Goal: Transaction & Acquisition: Download file/media

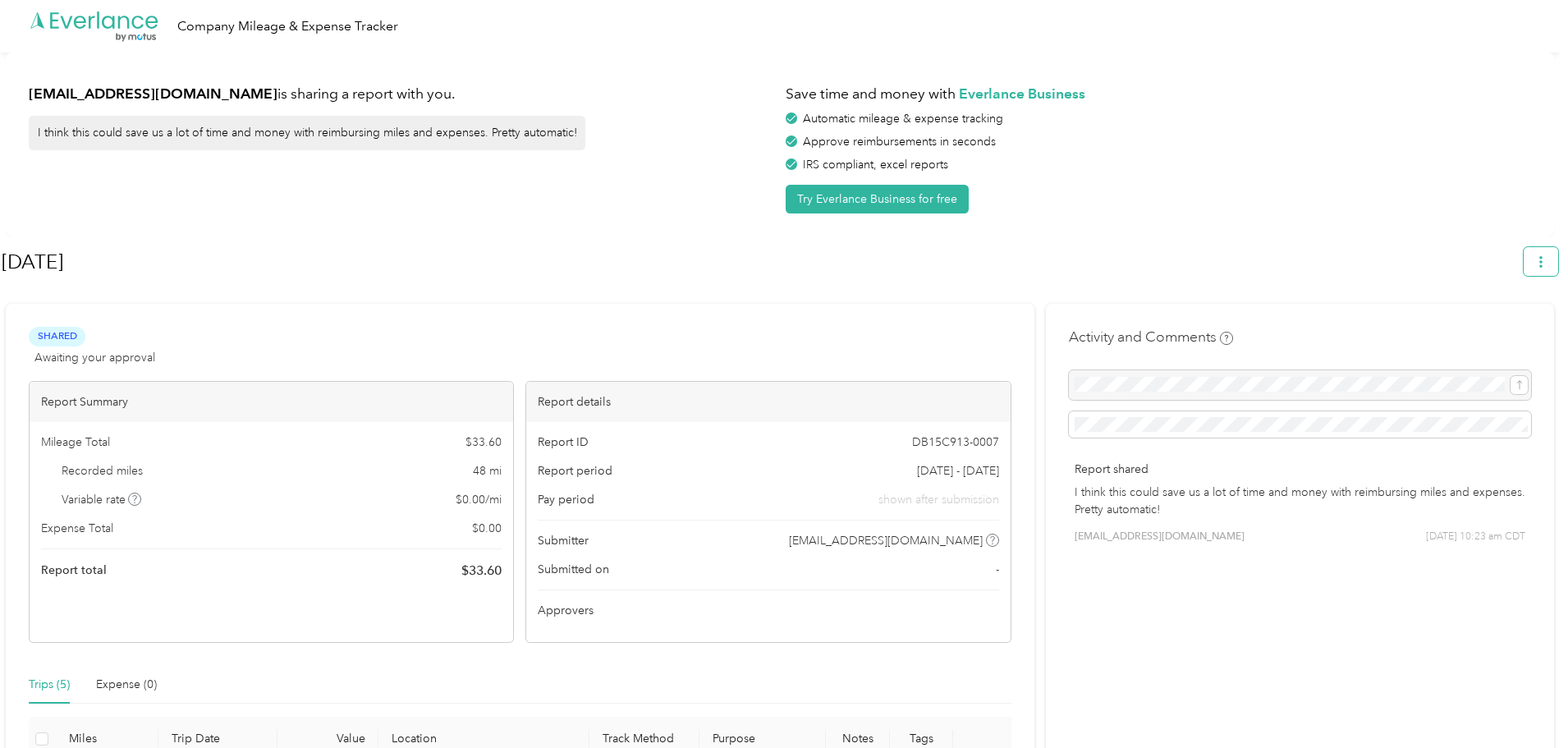
click at [1558, 261] on button "button" at bounding box center [1541, 261] width 35 height 29
click at [1494, 331] on span "Download" at bounding box center [1501, 339] width 54 height 17
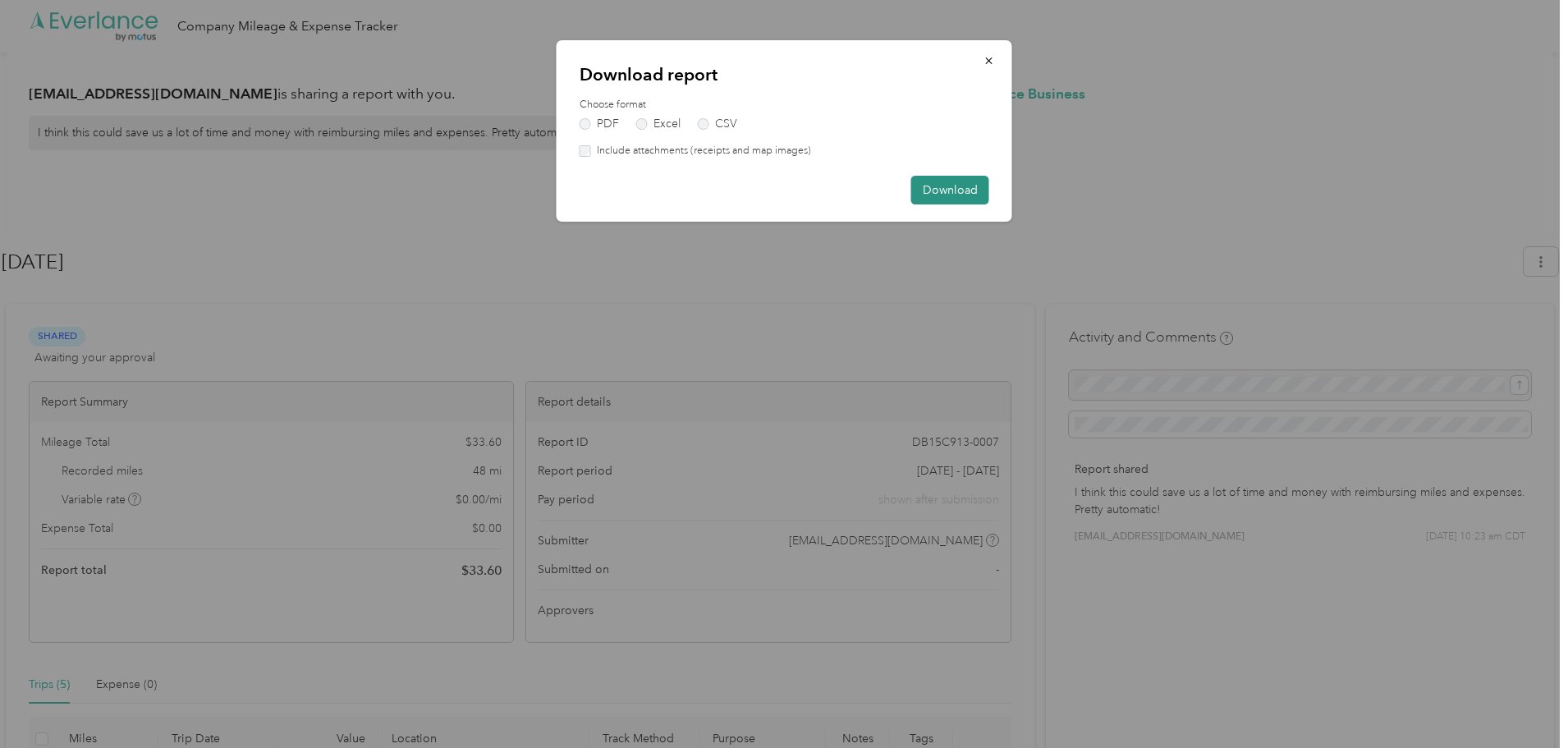
click at [969, 190] on button "Download" at bounding box center [950, 190] width 78 height 29
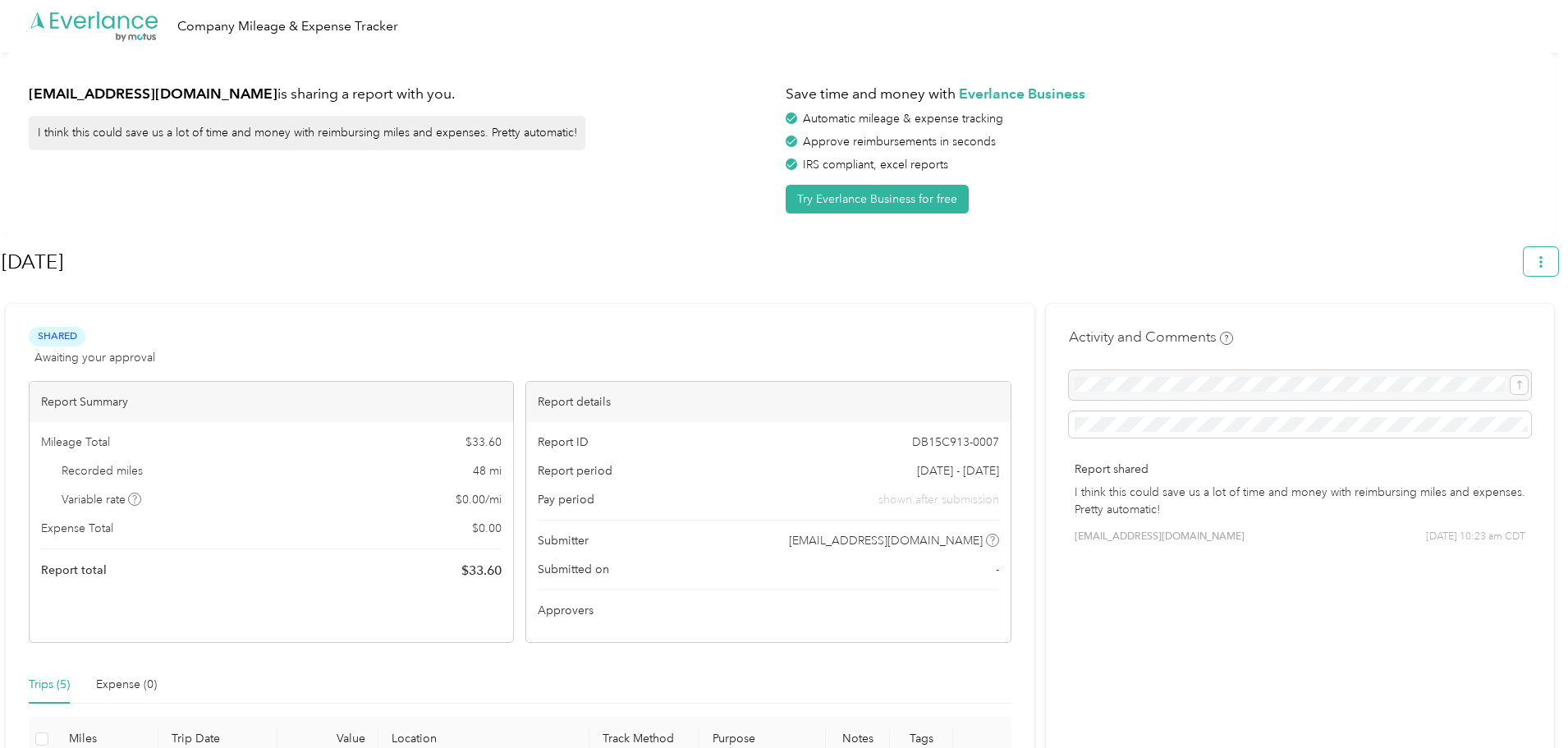
click at [1546, 266] on icon "button" at bounding box center [1540, 261] width 12 height 12
click at [1482, 331] on span "Download" at bounding box center [1501, 339] width 54 height 17
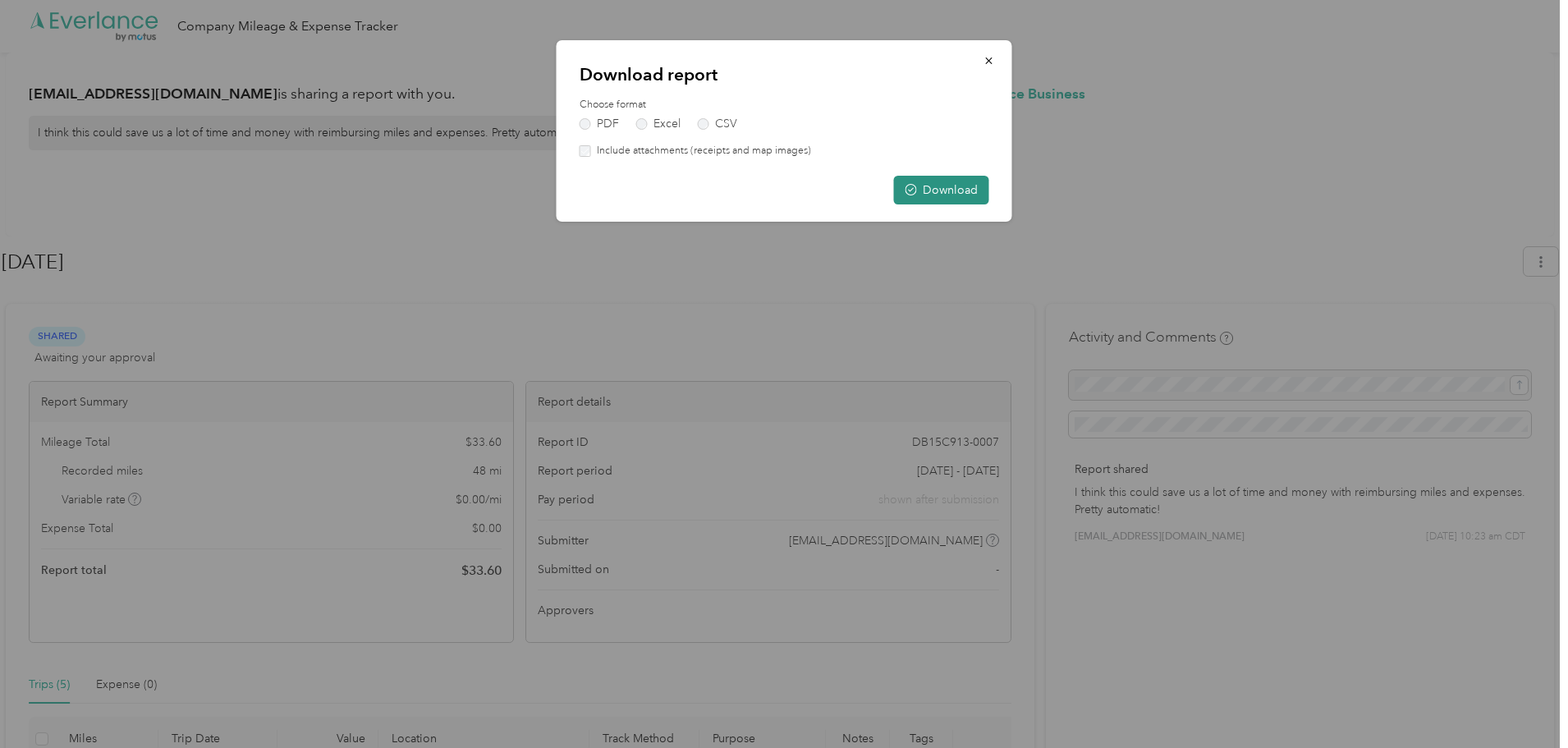
click at [943, 190] on button "Download" at bounding box center [941, 190] width 95 height 29
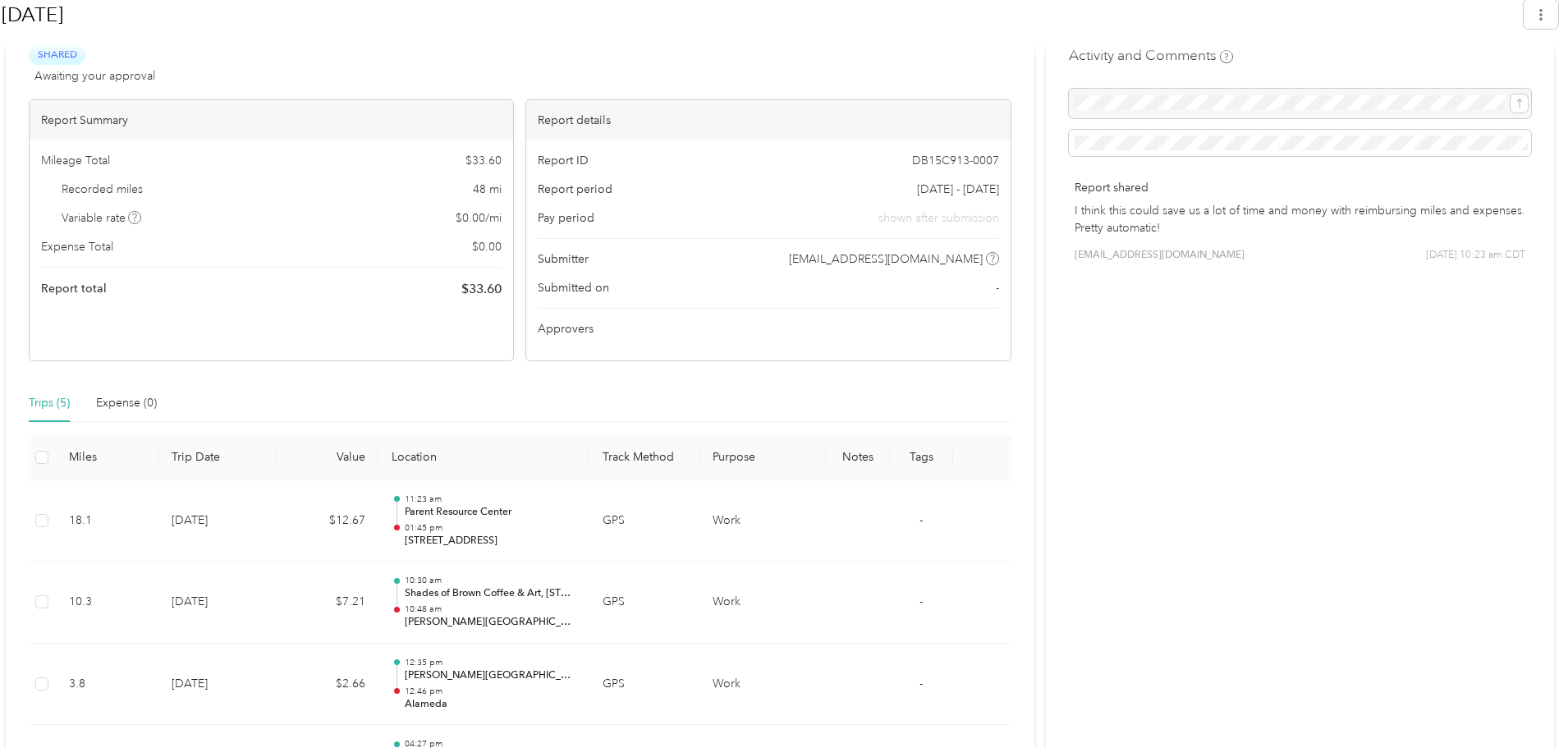
scroll to position [475, 0]
